Goal: Information Seeking & Learning: Learn about a topic

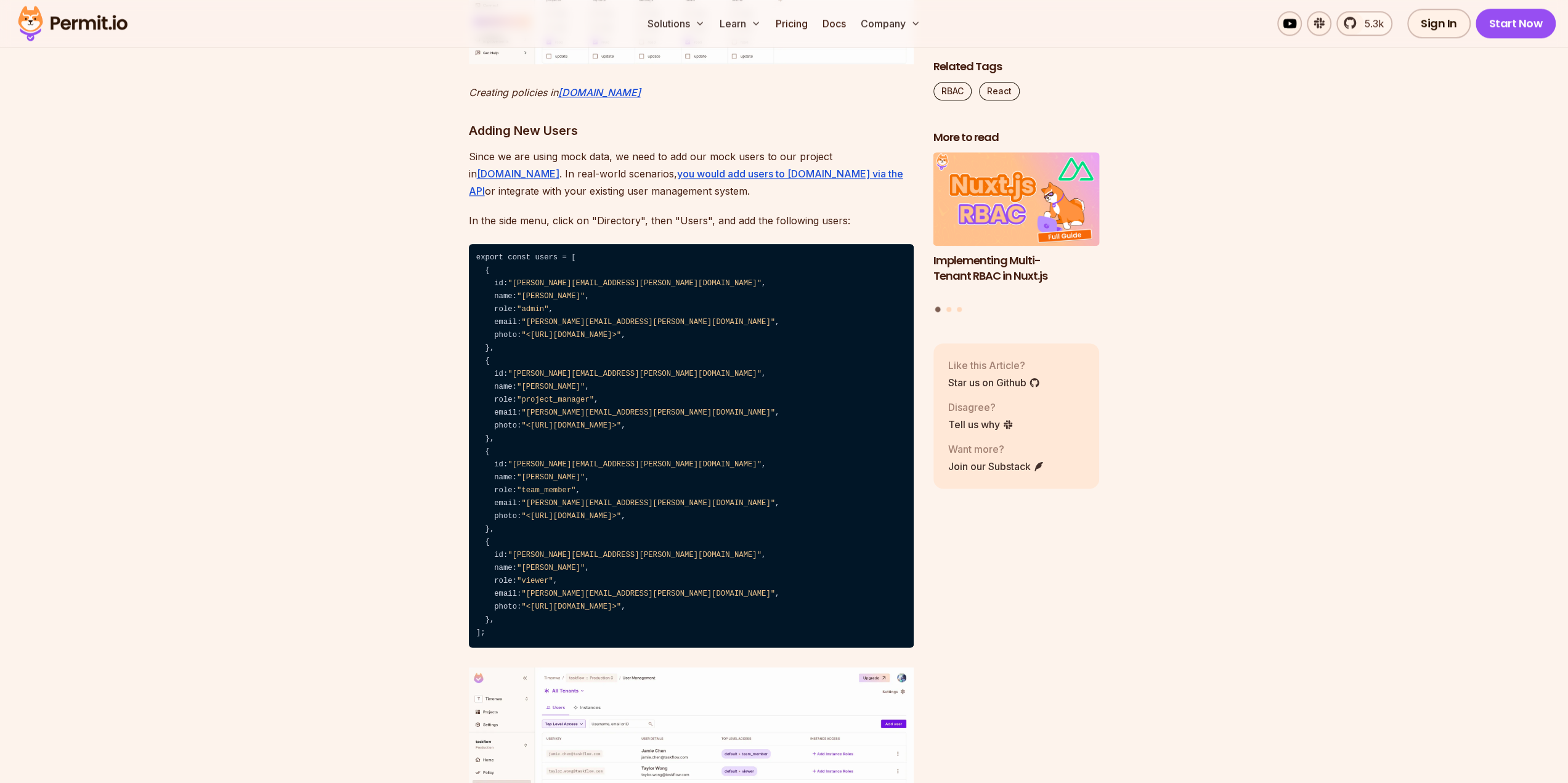
scroll to position [6097, 0]
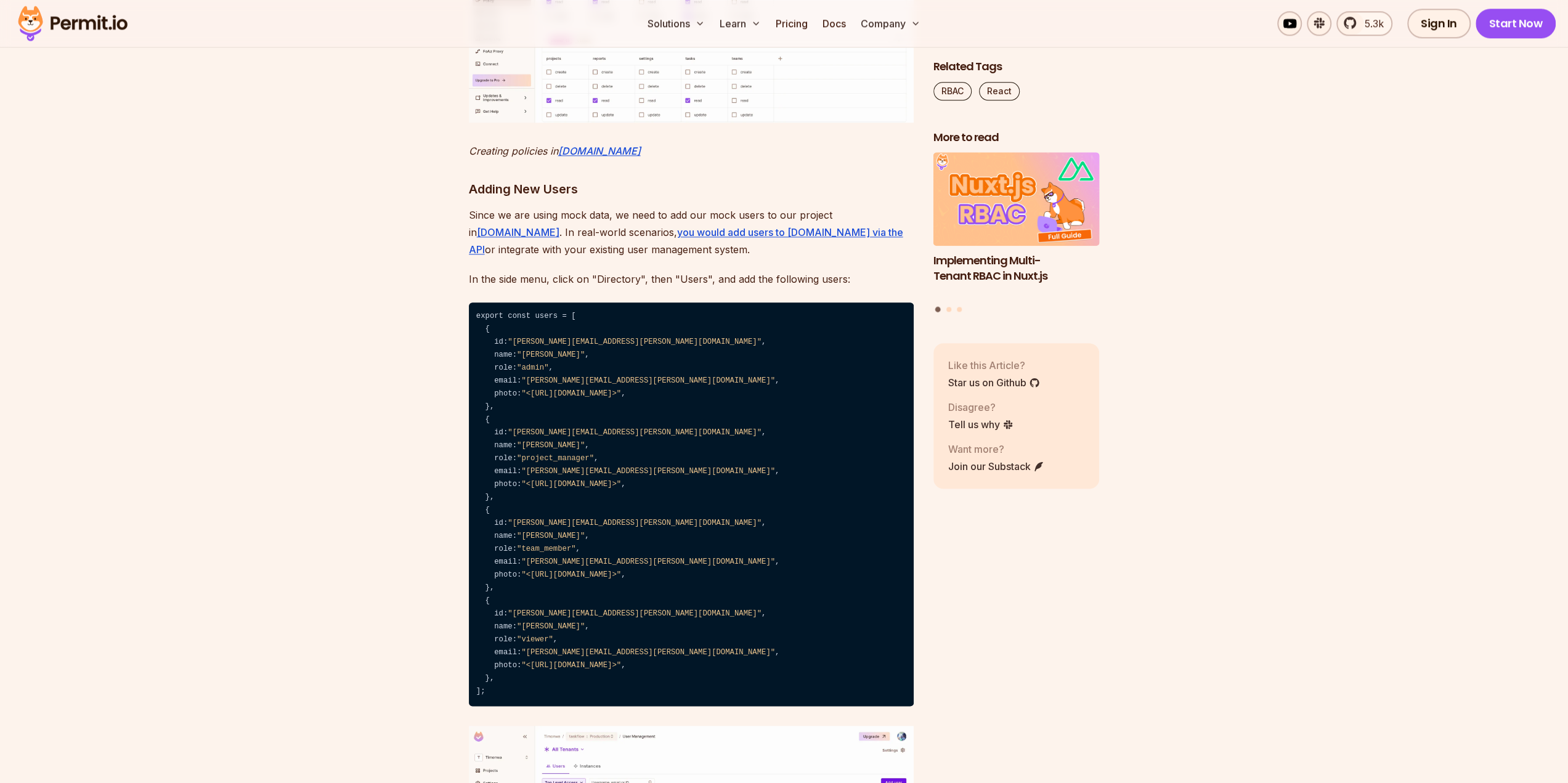
click at [667, 123] on img at bounding box center [691, 3] width 445 height 239
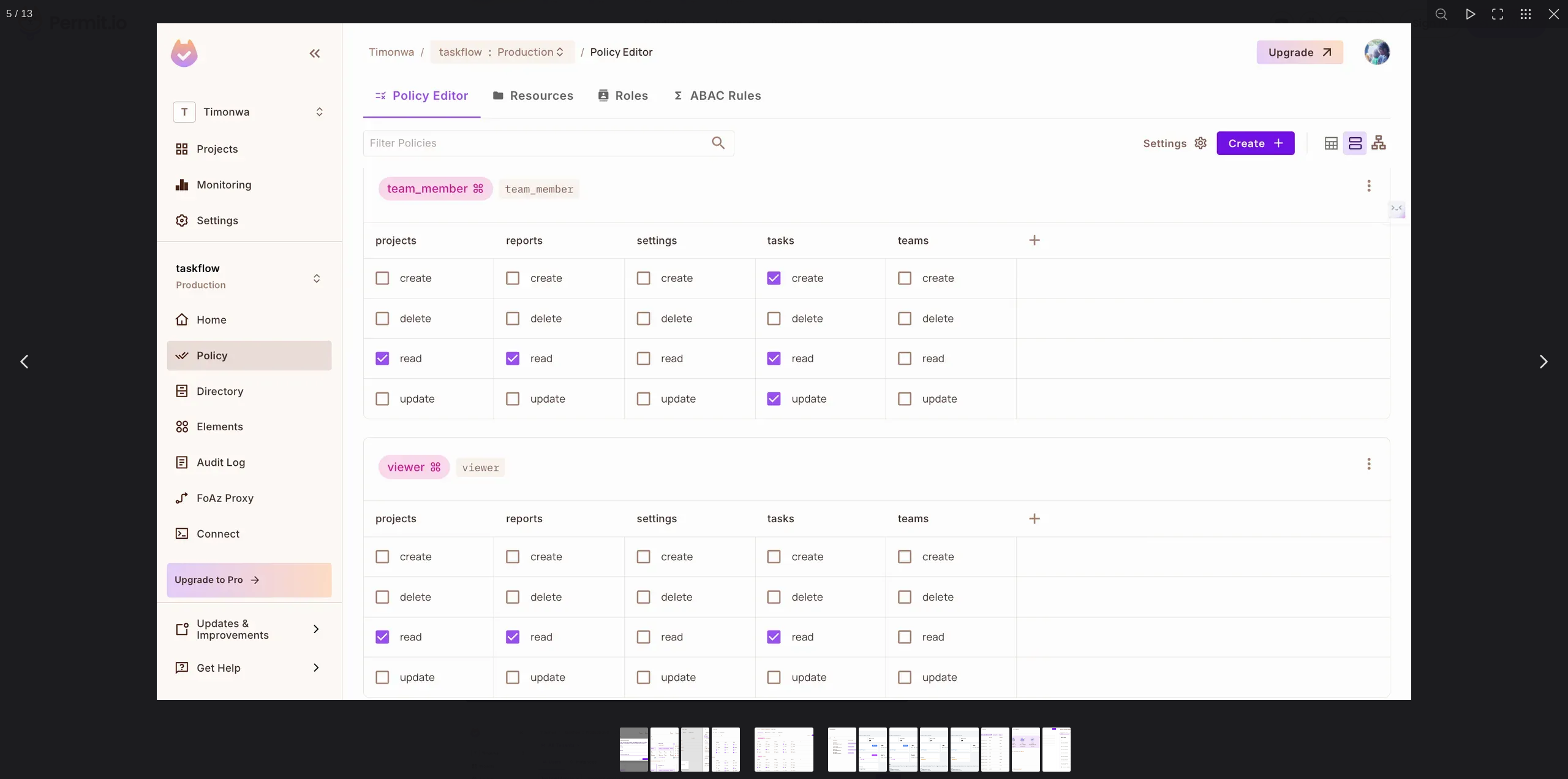
click at [1549, 15] on button "You can close this modal content with the ESC key" at bounding box center [1554, 14] width 28 height 28
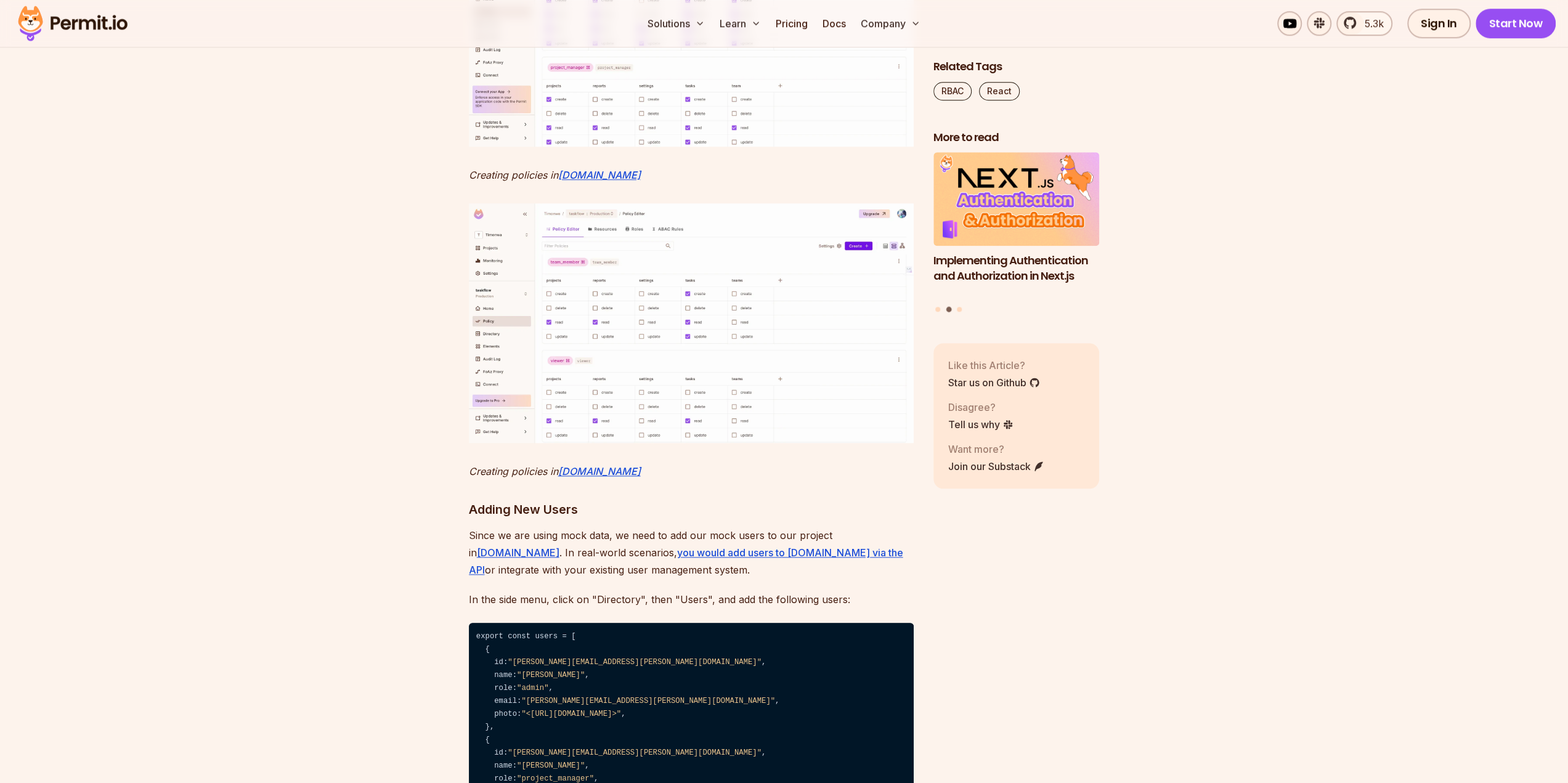
scroll to position [5789, 0]
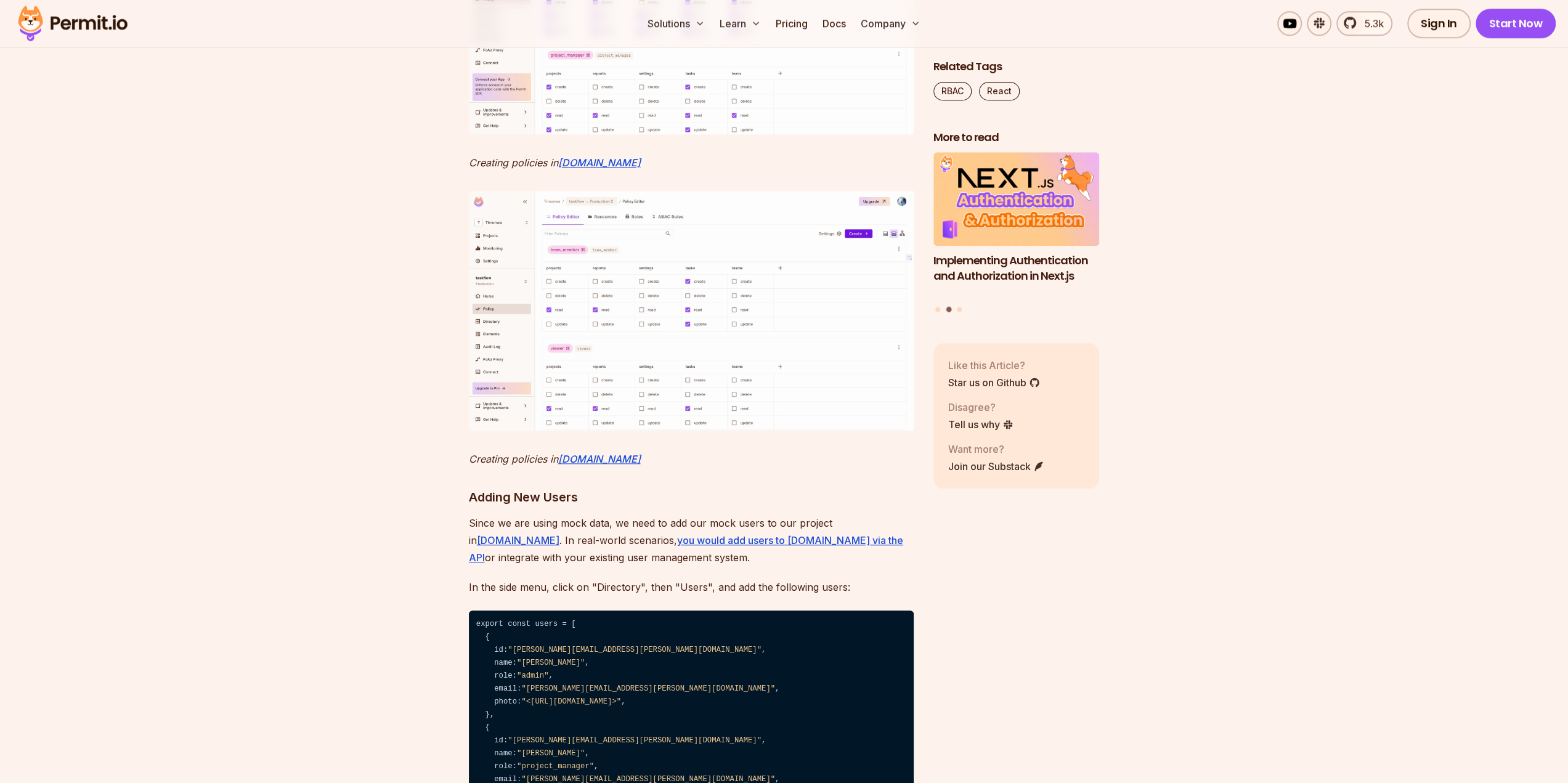
click at [681, 430] on img at bounding box center [691, 310] width 445 height 239
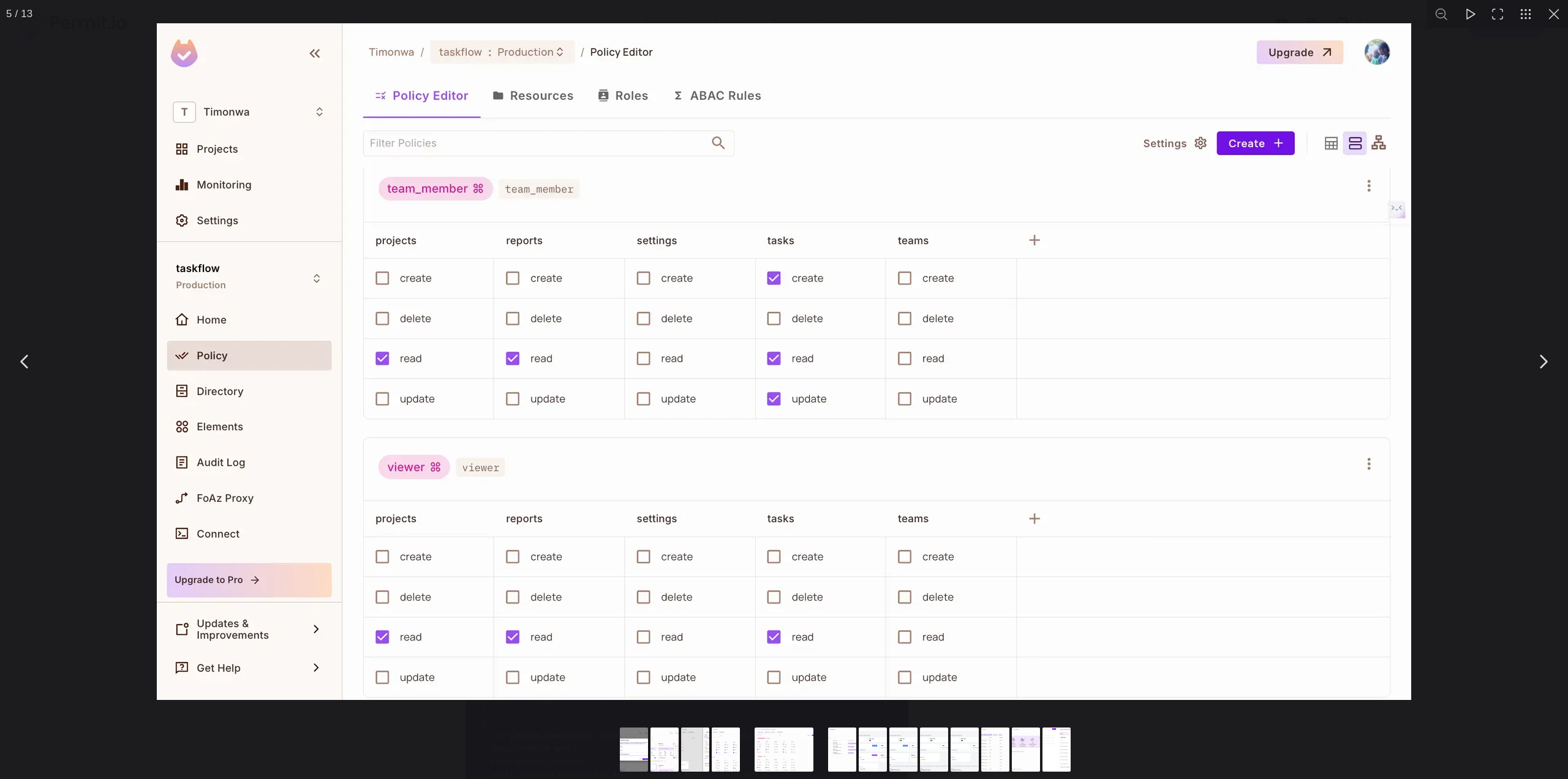
click at [1509, 210] on div "You can close this modal content with the ESC key" at bounding box center [784, 361] width 1568 height 723
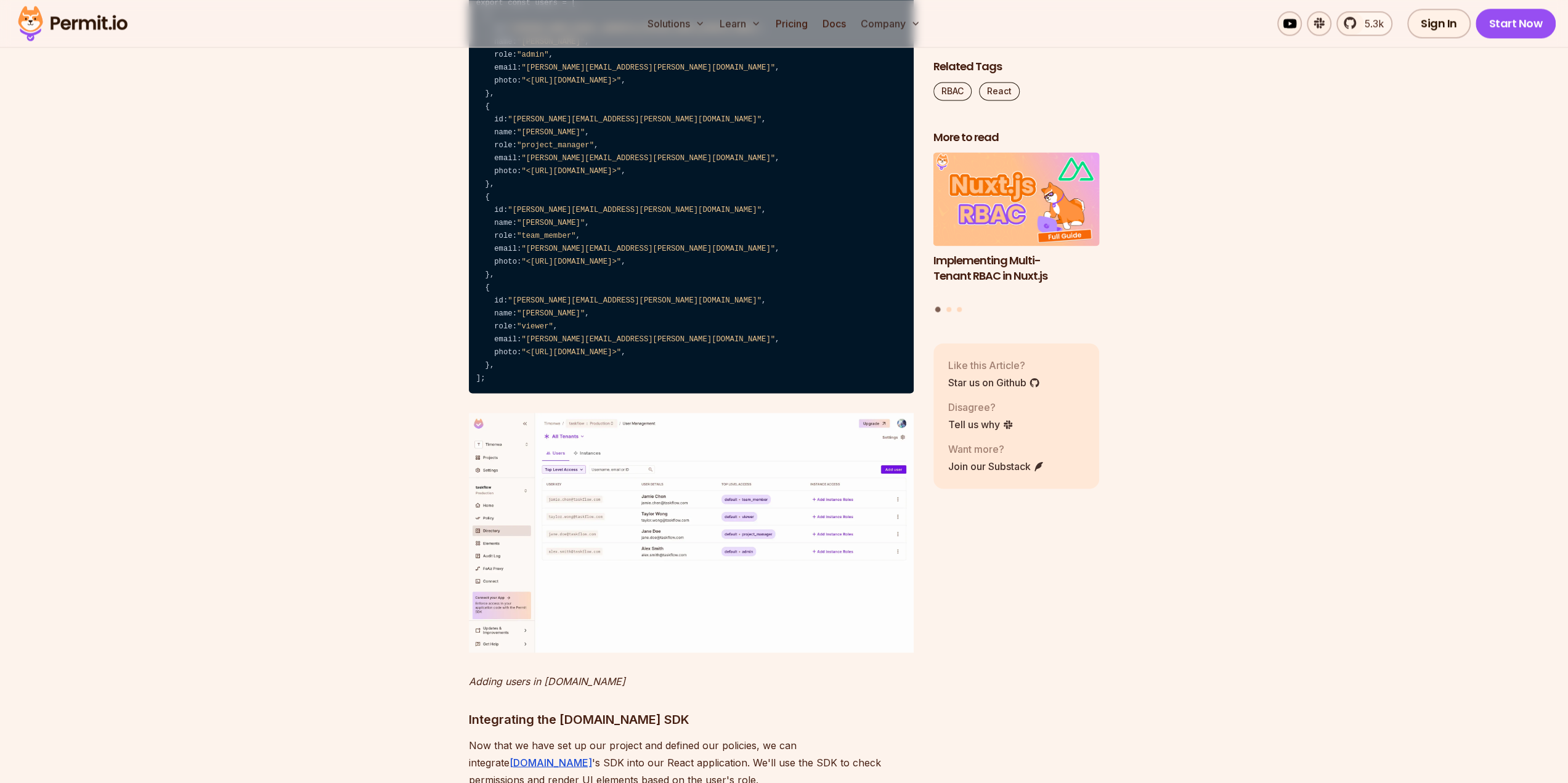
scroll to position [6405, 0]
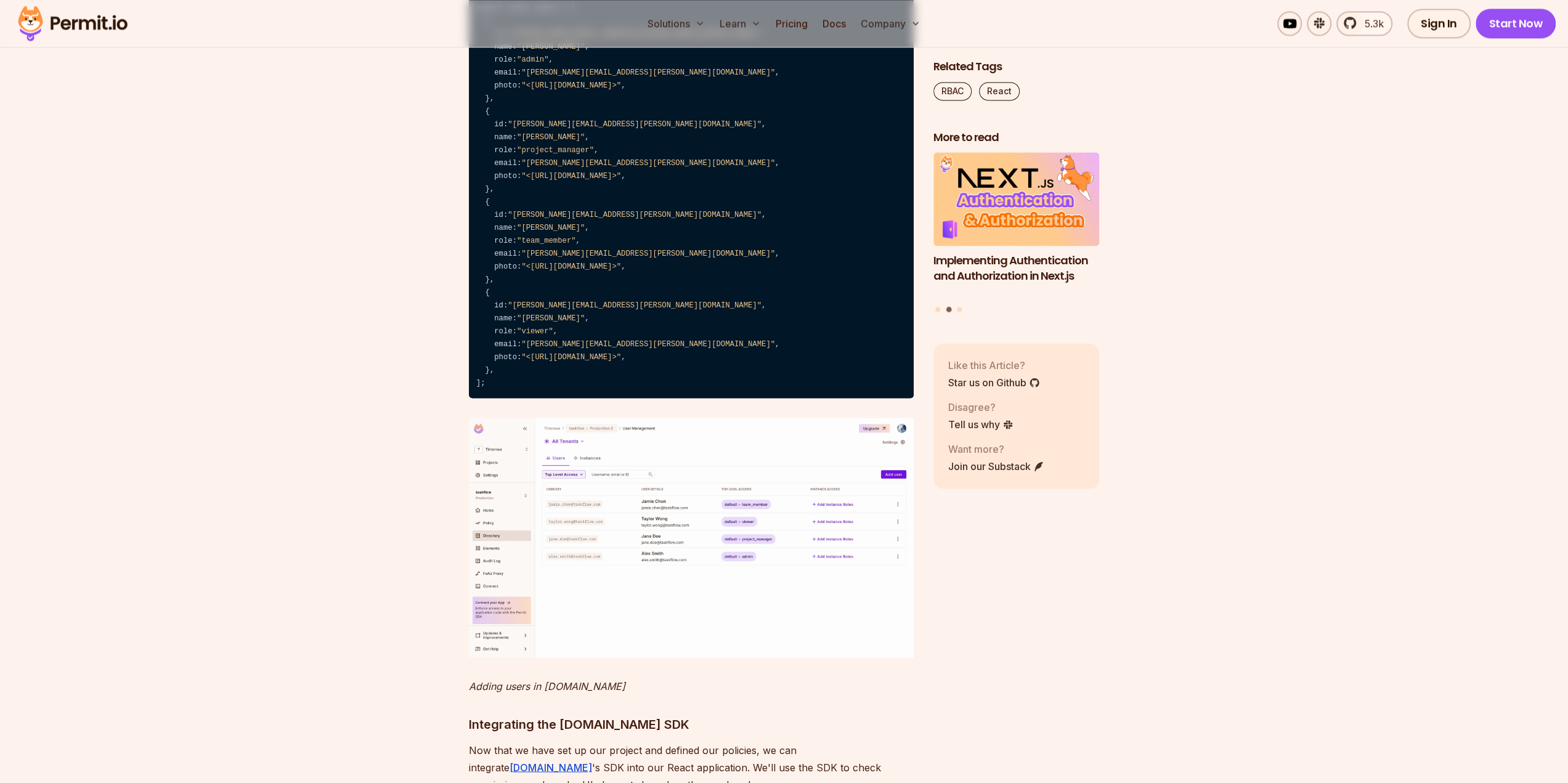
drag, startPoint x: 829, startPoint y: 1, endPoint x: 1376, endPoint y: 237, distance: 595.7
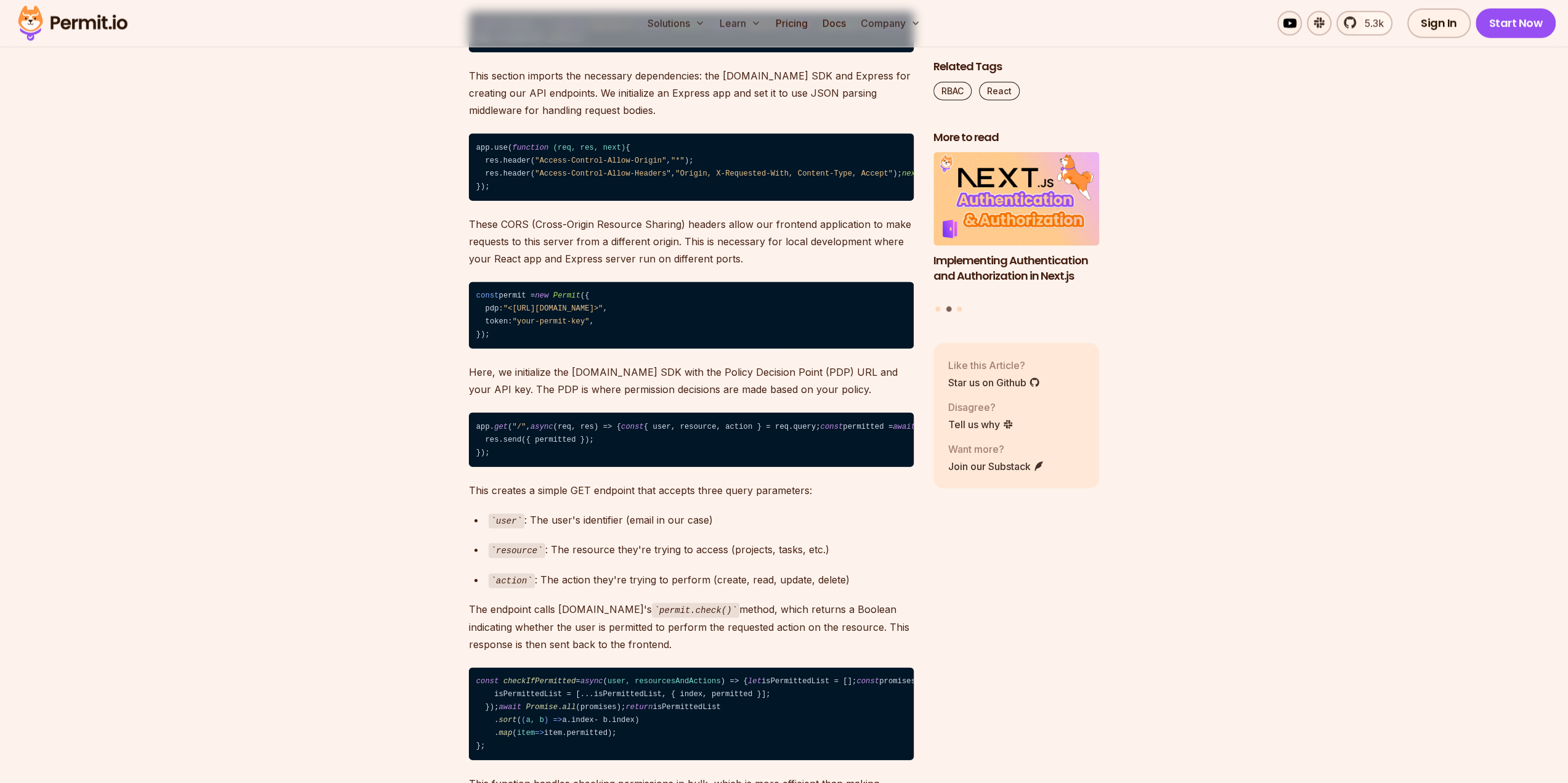
scroll to position [7760, 0]
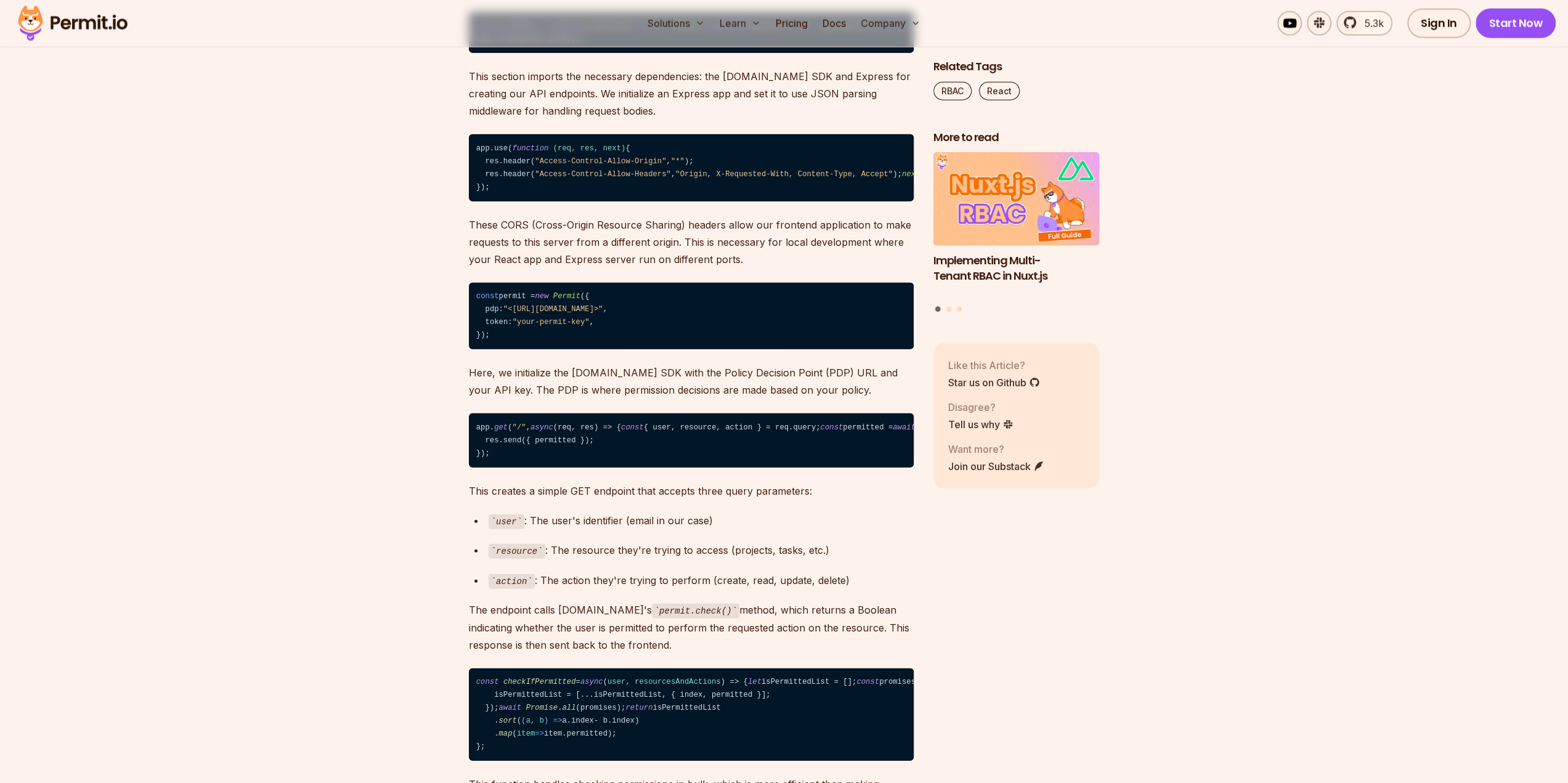
drag, startPoint x: 518, startPoint y: 181, endPoint x: 581, endPoint y: 179, distance: 63.0
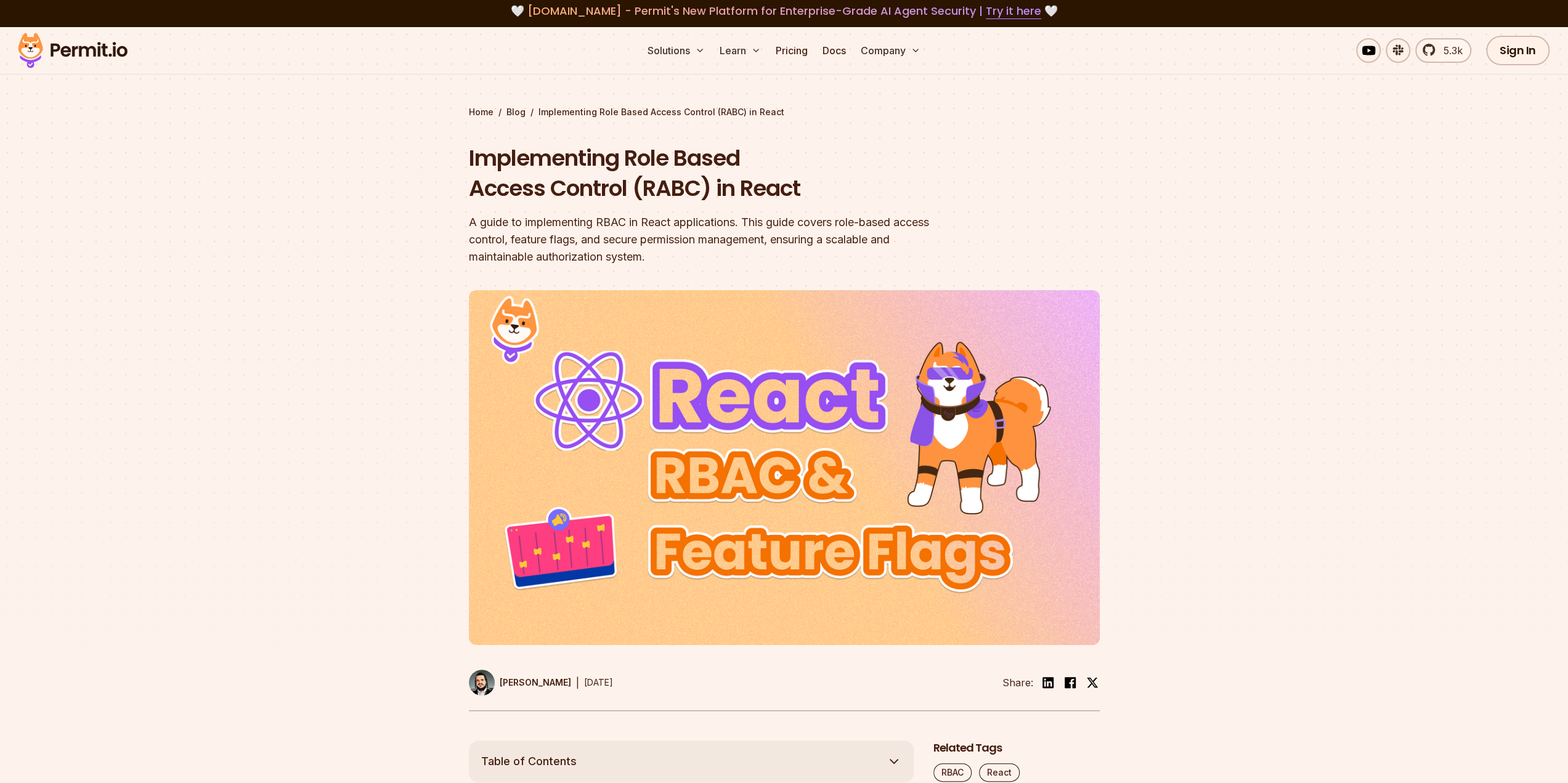
scroll to position [0, 0]
